Goal: Find specific page/section: Find specific page/section

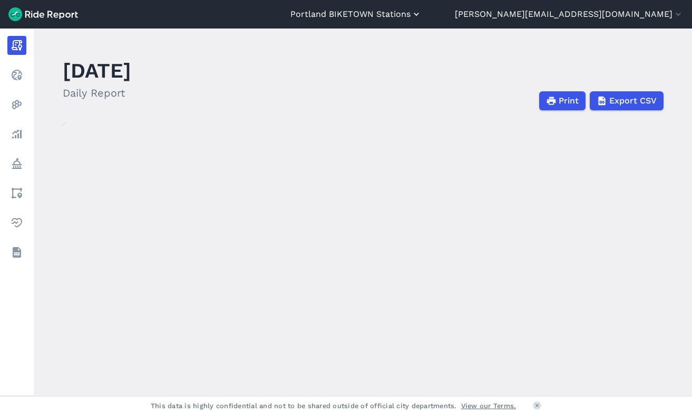
click at [422, 14] on button "Portland BIKETOWN Stations" at bounding box center [356, 14] width 131 height 13
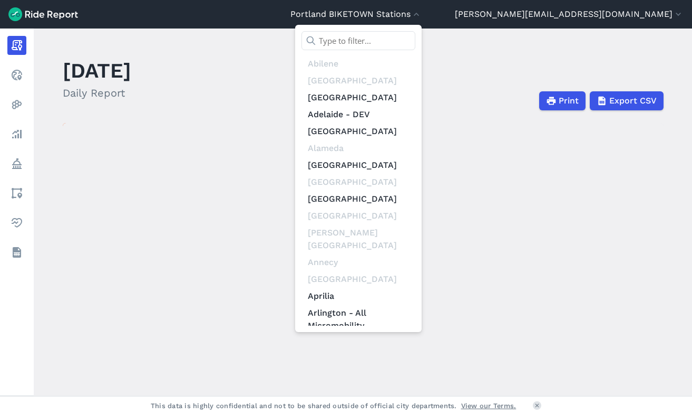
click at [416, 41] on input "text" at bounding box center [359, 40] width 114 height 19
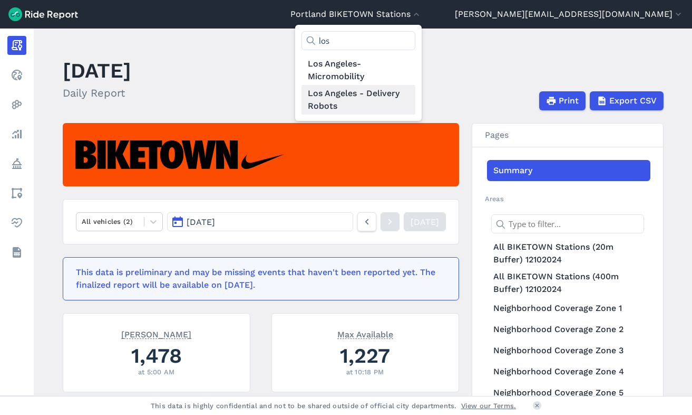
type input "los"
click at [416, 94] on link "Los Angeles - Delivery Robots" at bounding box center [359, 100] width 114 height 30
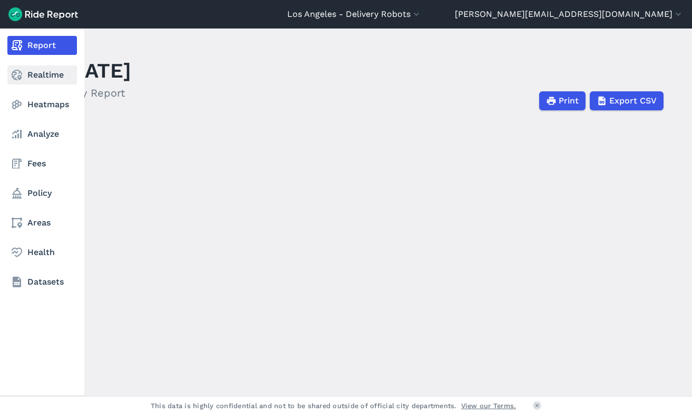
click at [20, 75] on use at bounding box center [17, 75] width 11 height 11
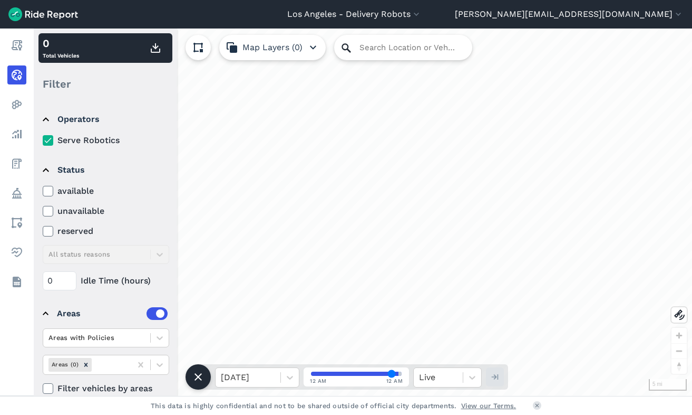
click at [349, 50] on icon at bounding box center [346, 47] width 9 height 9
click at [371, 50] on input "Search Location or Vehicles" at bounding box center [403, 47] width 138 height 25
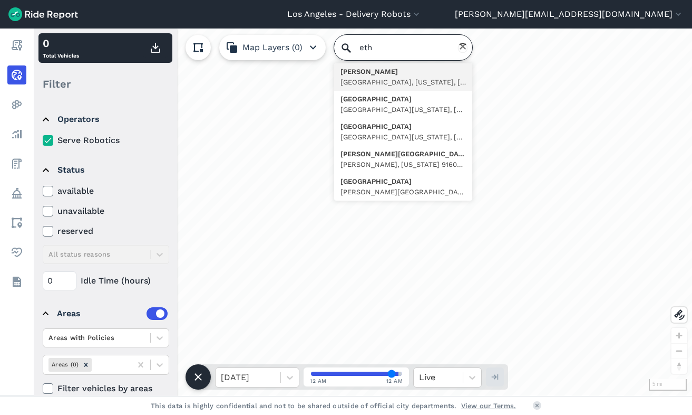
type input "ethe"
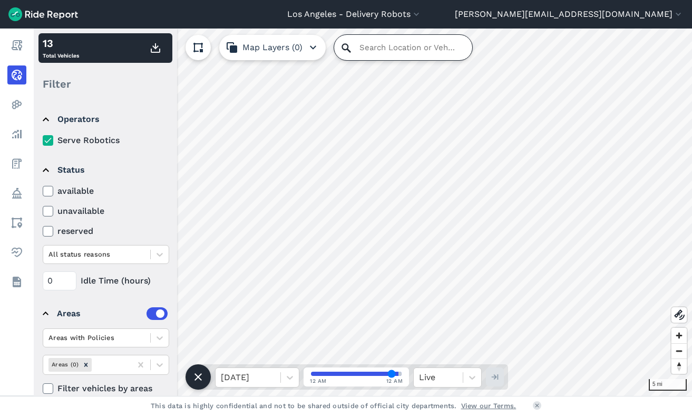
click at [364, 49] on input "Search Location or Vehicles" at bounding box center [403, 47] width 138 height 25
click at [371, 47] on input "[PERSON_NAME], [GEOGRAPHIC_DATA], [US_STATE], [GEOGRAPHIC_DATA]" at bounding box center [403, 47] width 138 height 25
type input "[PERSON_NAME], [GEOGRAPHIC_DATA], [US_STATE], [GEOGRAPHIC_DATA]"
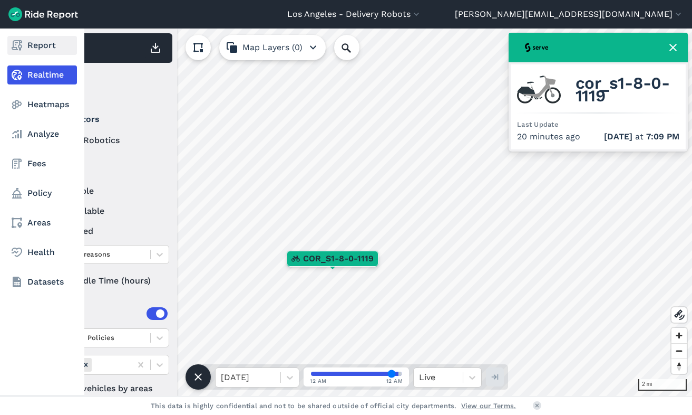
click at [27, 49] on link "Report" at bounding box center [42, 45] width 70 height 19
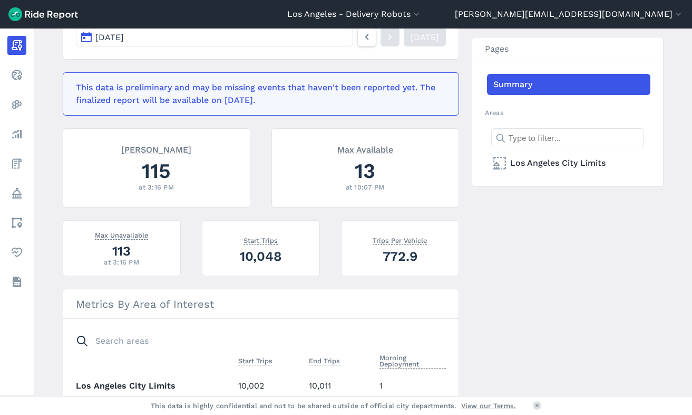
scroll to position [240, 0]
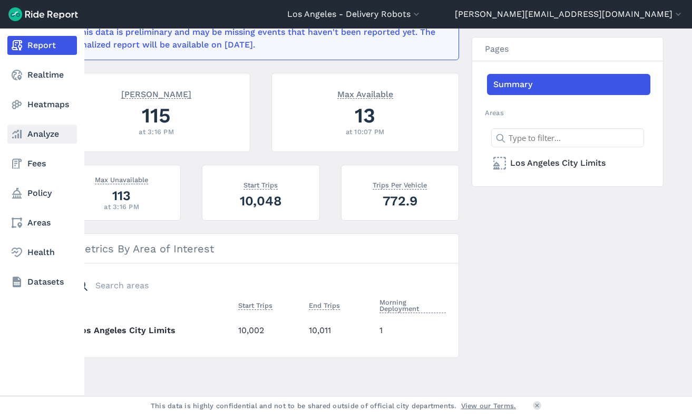
click at [33, 139] on link "Analyze" at bounding box center [42, 133] width 70 height 19
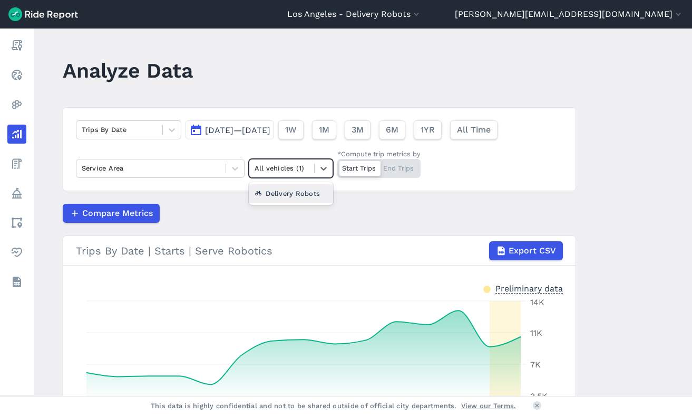
click at [289, 171] on div at bounding box center [282, 168] width 54 height 12
click at [422, 15] on button "Los Angeles - Delivery Robots" at bounding box center [354, 14] width 134 height 13
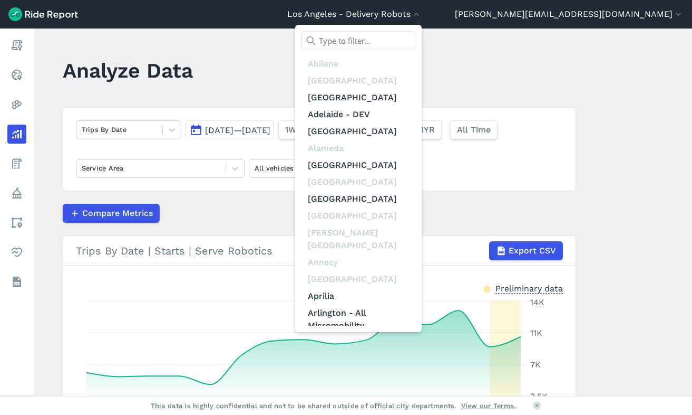
click at [17, 47] on div at bounding box center [346, 207] width 692 height 415
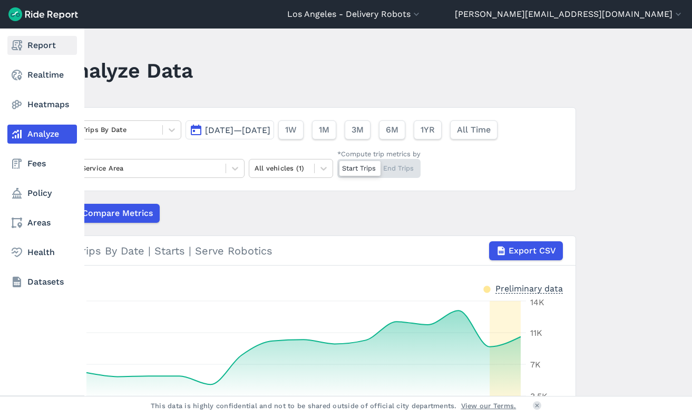
click at [19, 44] on use at bounding box center [17, 45] width 11 height 11
